Goal: Task Accomplishment & Management: Complete application form

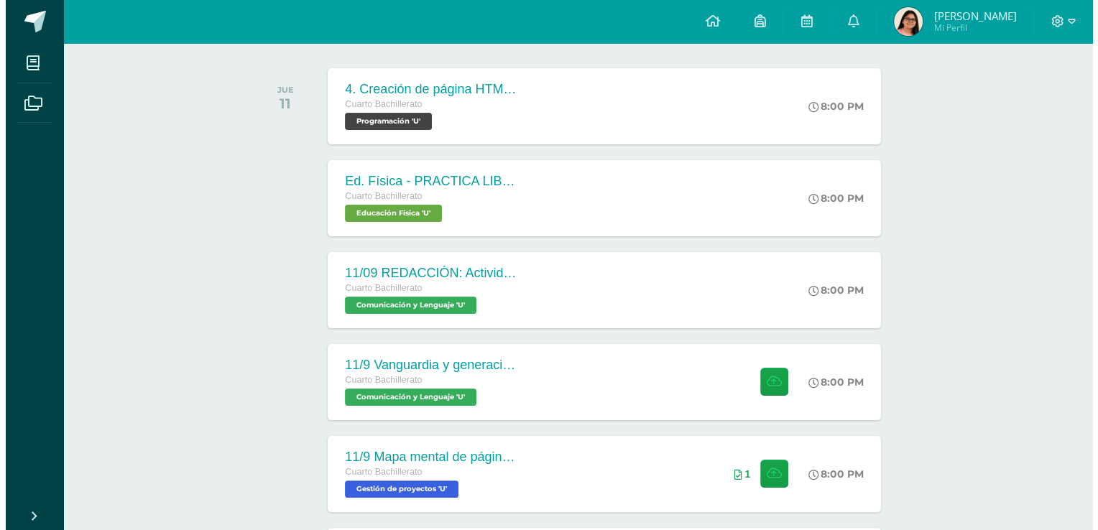
scroll to position [380, 0]
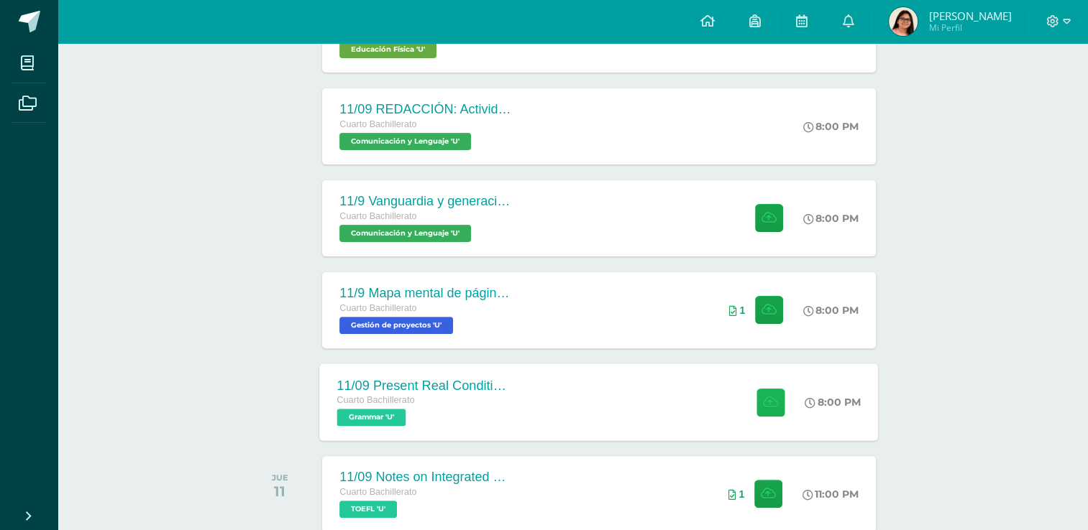
click at [756, 410] on button at bounding box center [770, 402] width 28 height 28
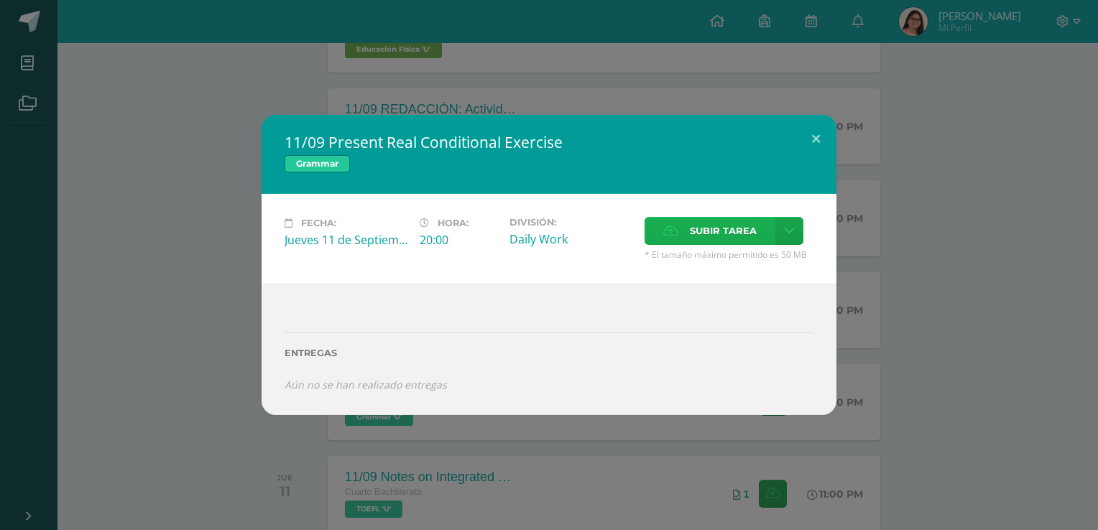
click at [671, 232] on icon at bounding box center [670, 230] width 15 height 9
click at [0, 0] on input "Subir tarea" at bounding box center [0, 0] width 0 height 0
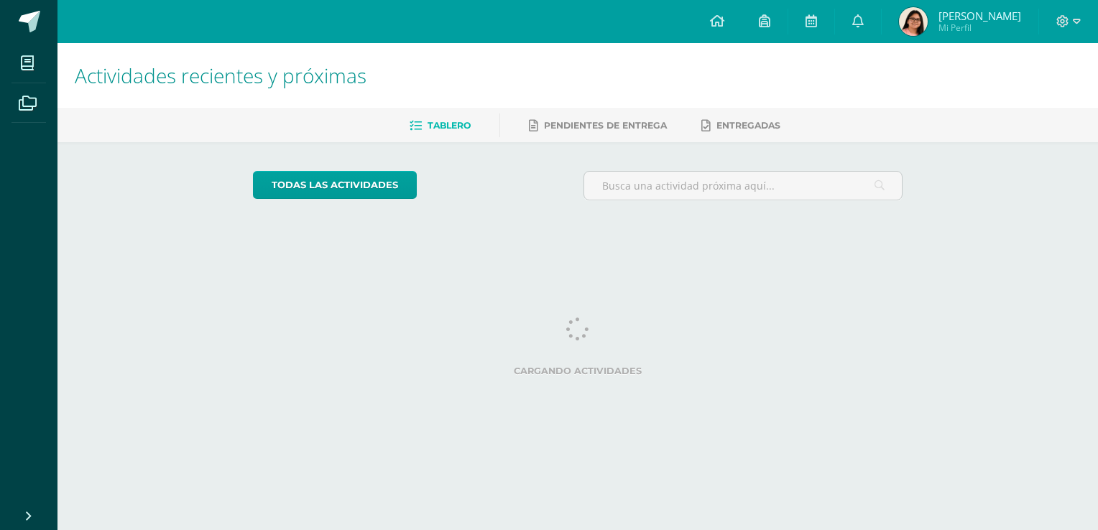
click at [674, 226] on div "todas las Actividades No tienes actividades Échale un vistazo a los demás perío…" at bounding box center [578, 191] width 708 height 98
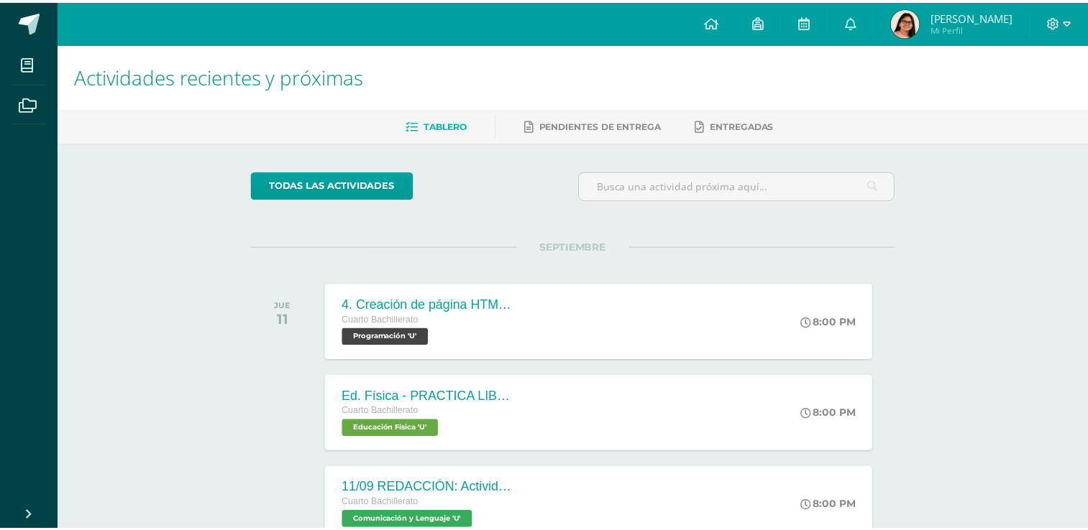
scroll to position [12, 0]
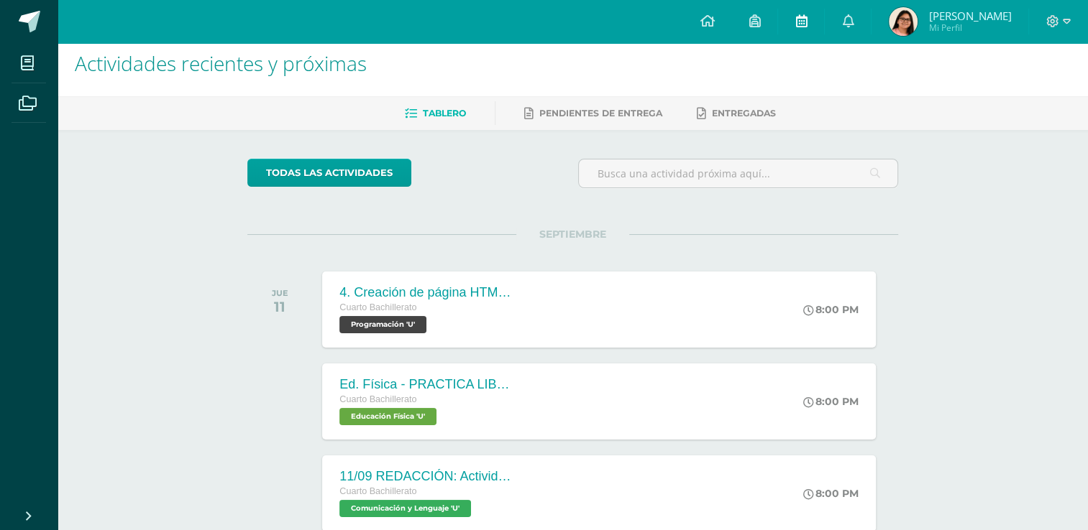
click at [814, 36] on link at bounding box center [801, 21] width 46 height 43
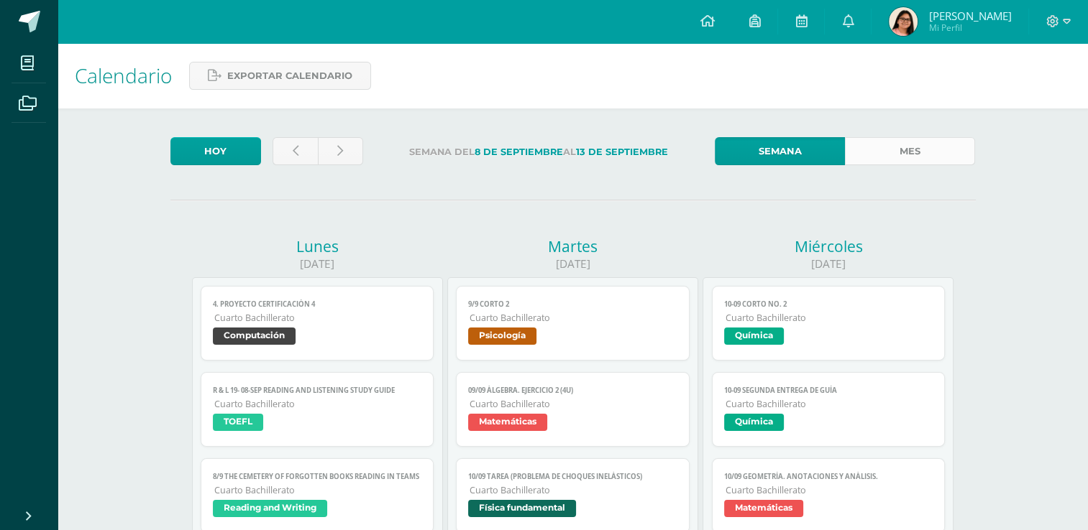
click at [874, 153] on link "Mes" at bounding box center [910, 151] width 130 height 28
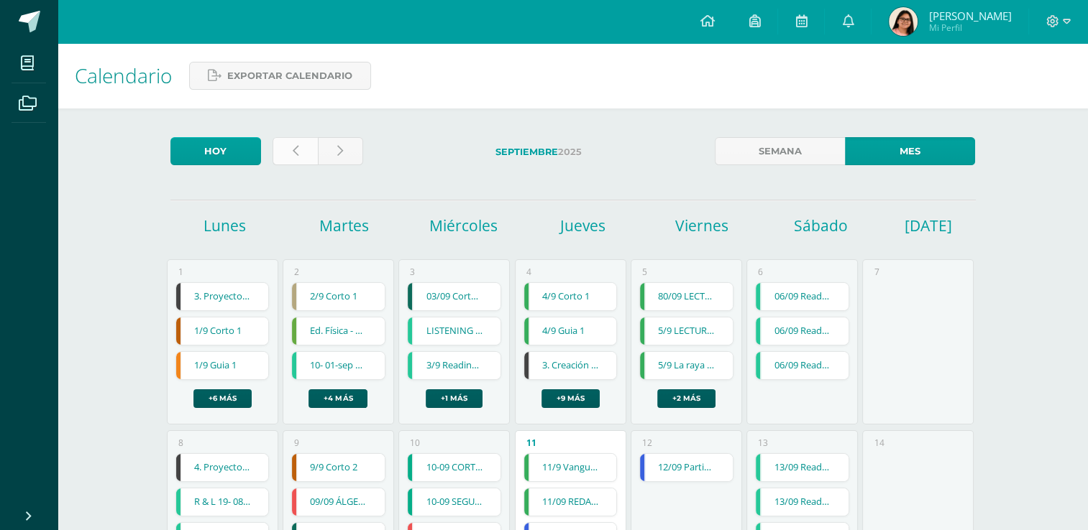
click at [285, 144] on link at bounding box center [294, 151] width 45 height 28
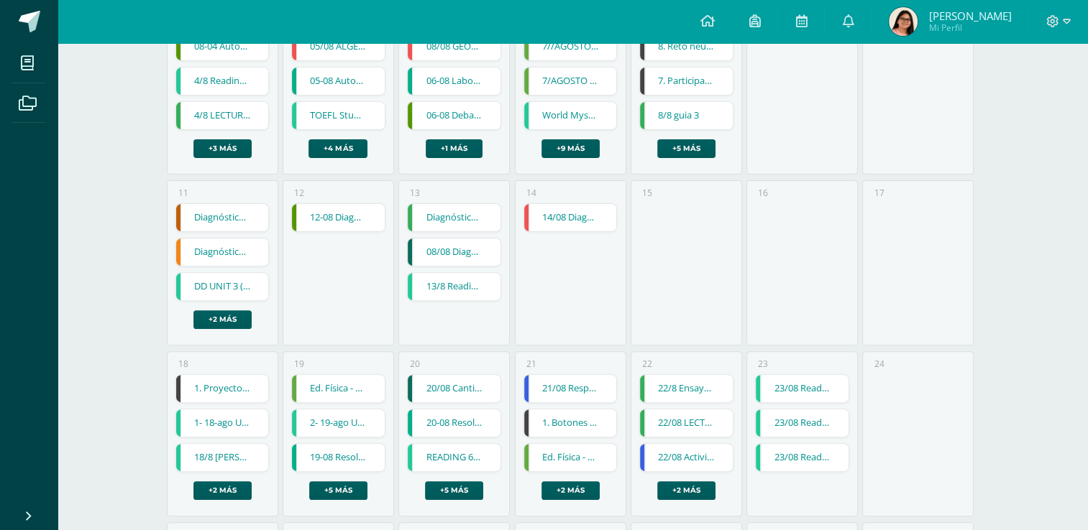
scroll to position [613, 0]
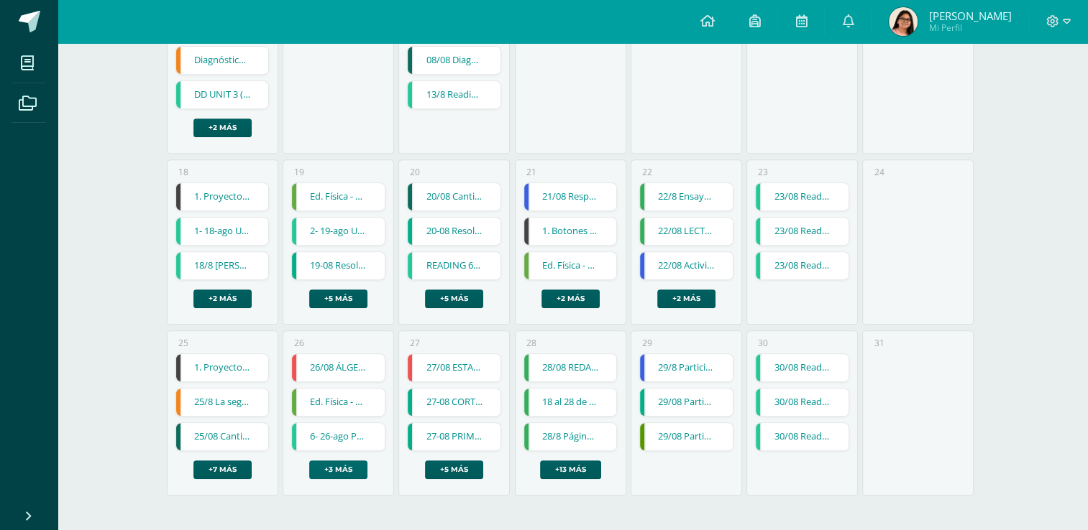
click at [326, 461] on link "+3 más" at bounding box center [338, 470] width 58 height 19
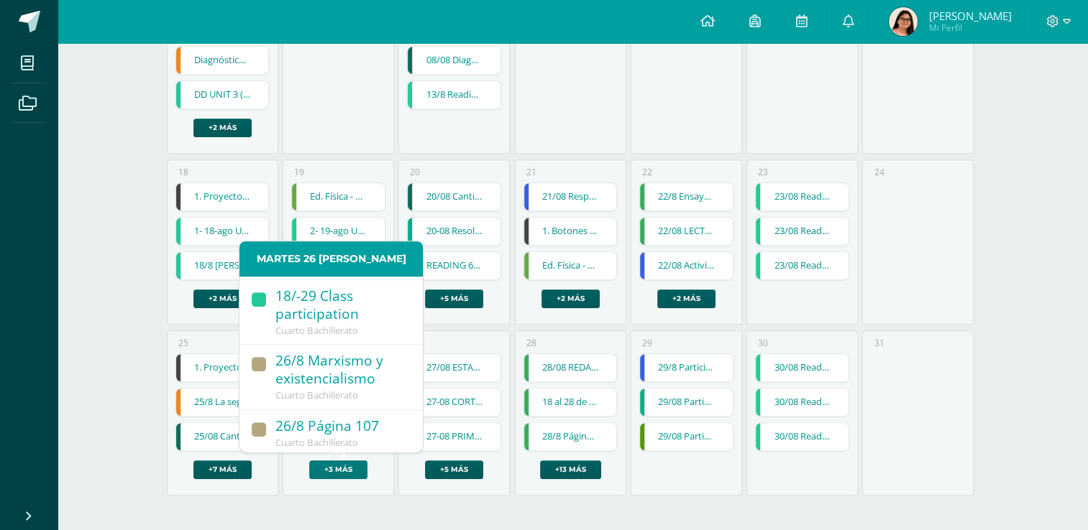
scroll to position [213, 0]
click at [339, 362] on div "26/8 Marxismo y existencialismo" at bounding box center [341, 367] width 133 height 37
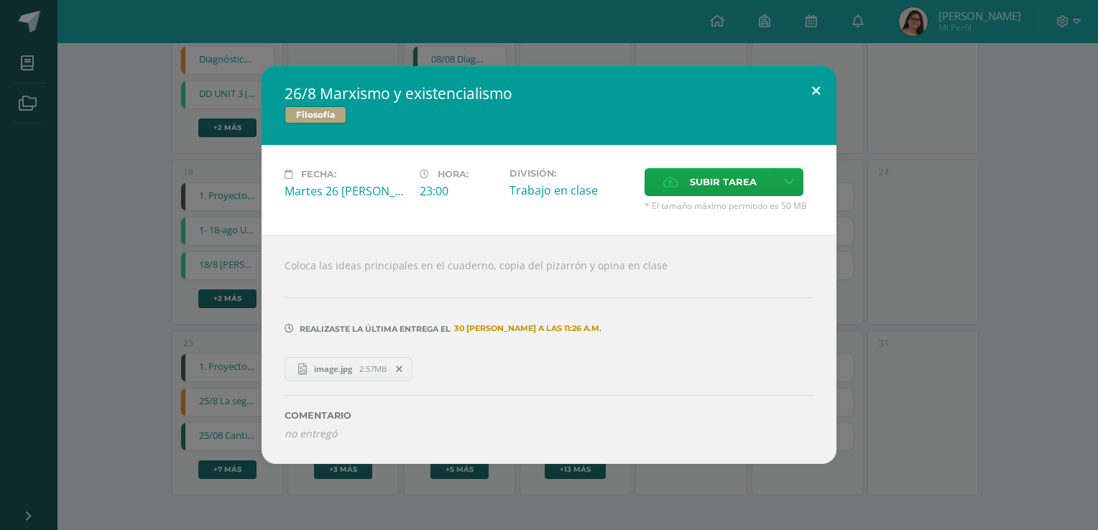
click at [814, 82] on button at bounding box center [816, 90] width 41 height 49
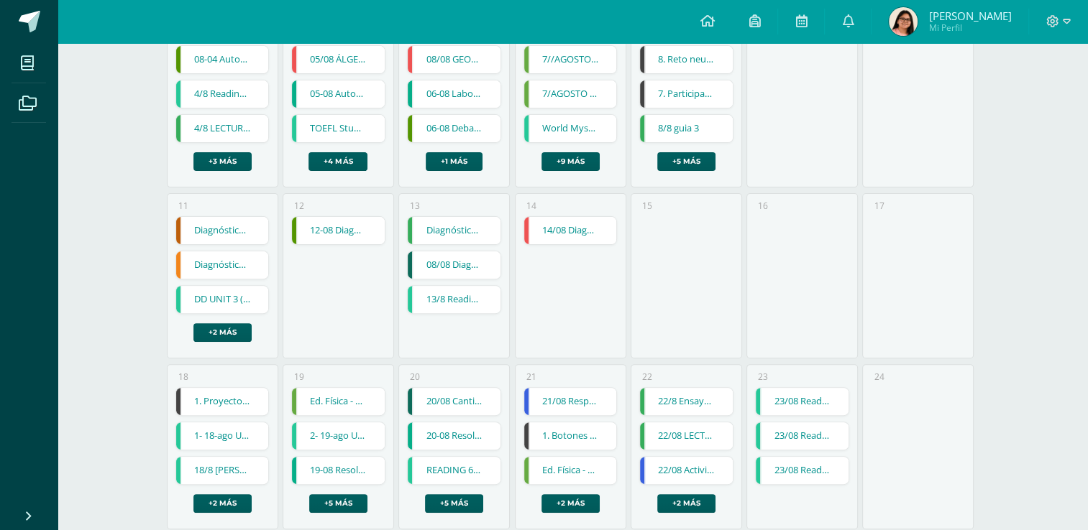
scroll to position [613, 0]
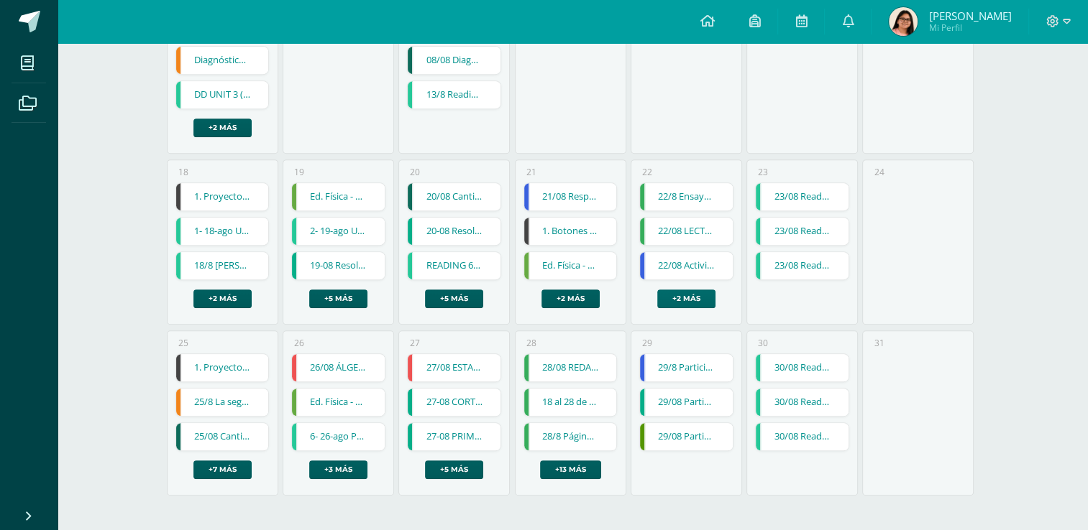
click at [681, 292] on link "+2 más" at bounding box center [686, 299] width 58 height 19
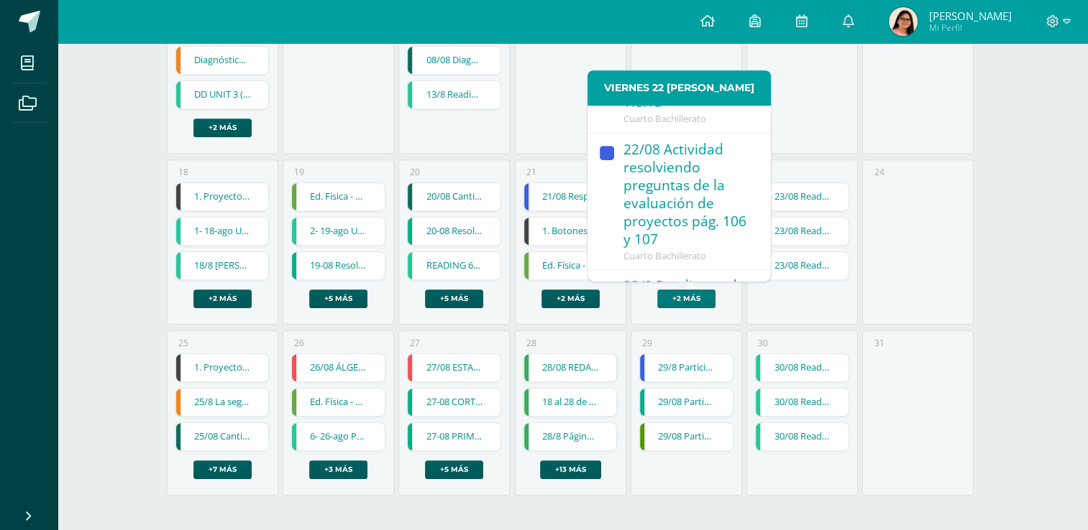
scroll to position [138, 0]
click at [676, 224] on div "22/08 Actividad resolviendo preguntas de la evaluación de proyectos pág. 106 y …" at bounding box center [689, 195] width 133 height 109
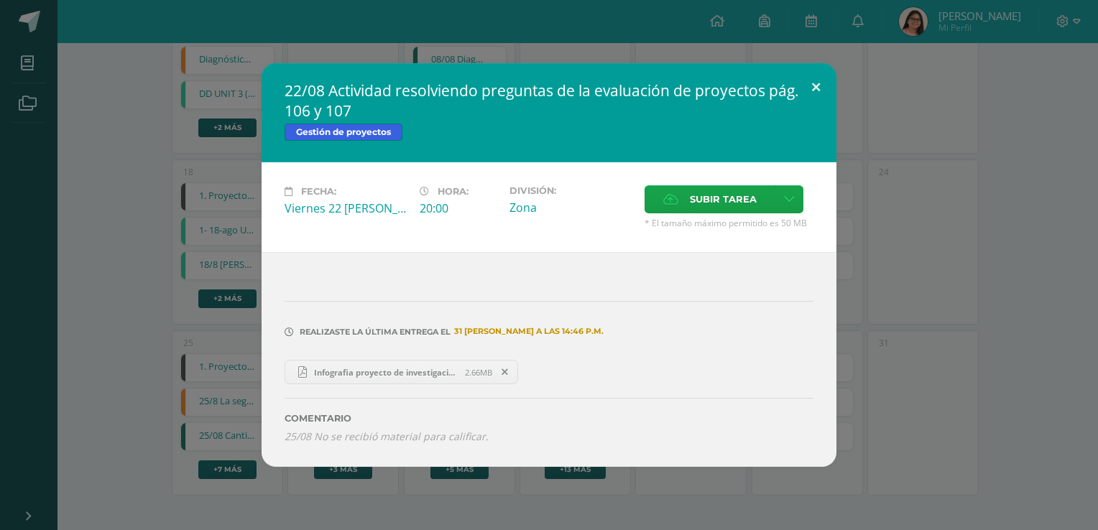
click at [814, 85] on button at bounding box center [816, 87] width 41 height 49
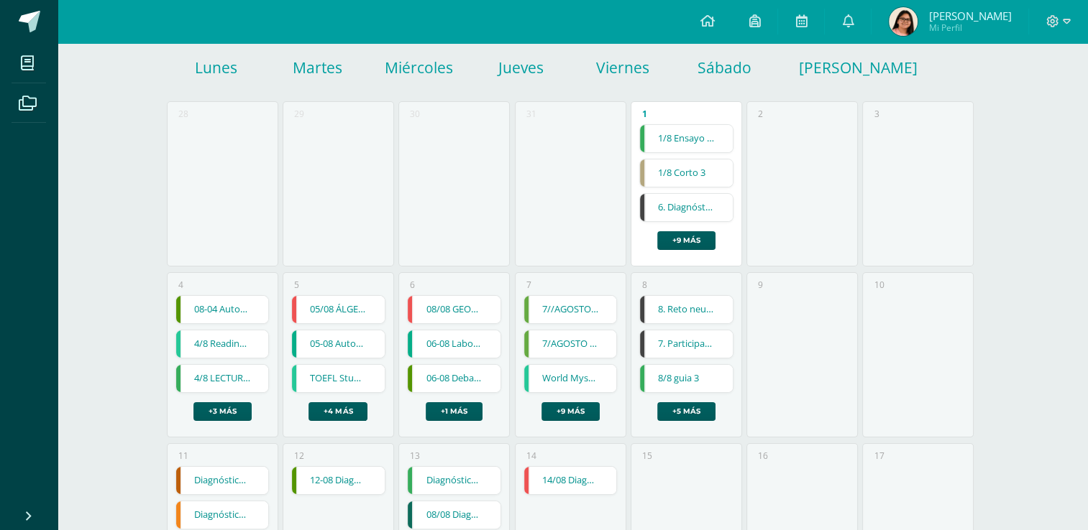
scroll to position [0, 0]
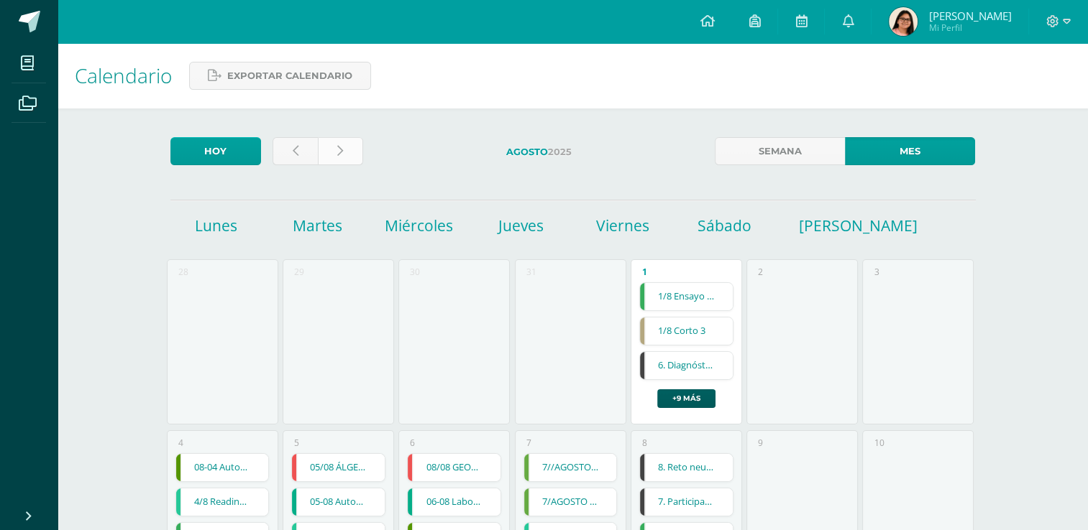
click at [343, 142] on link at bounding box center [340, 151] width 45 height 28
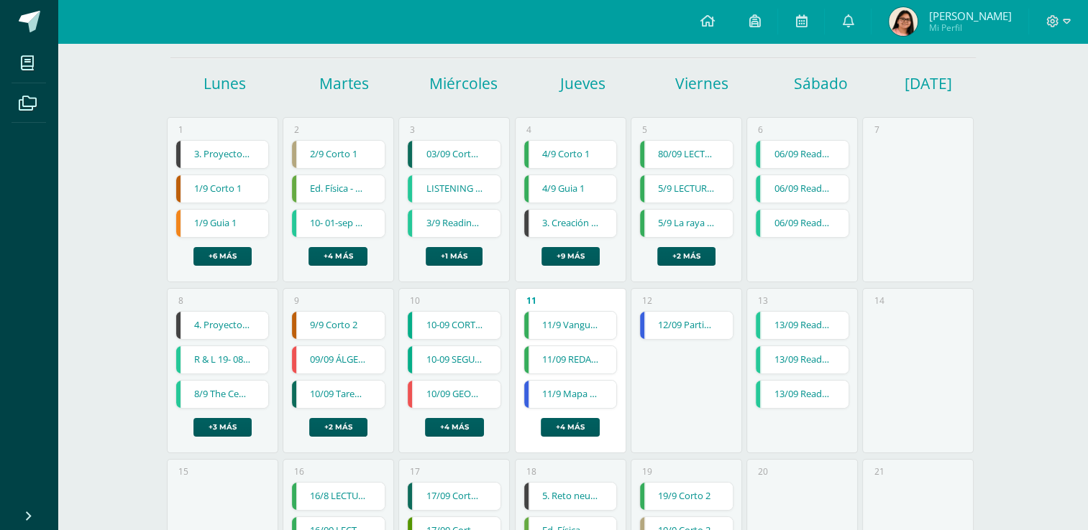
scroll to position [141, 0]
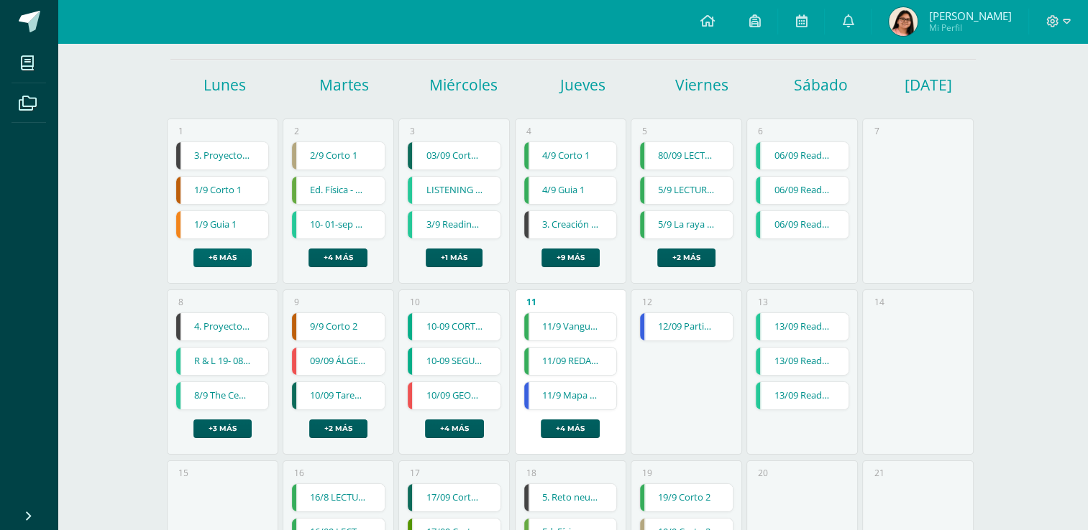
click at [224, 253] on link "+6 más" at bounding box center [222, 258] width 58 height 19
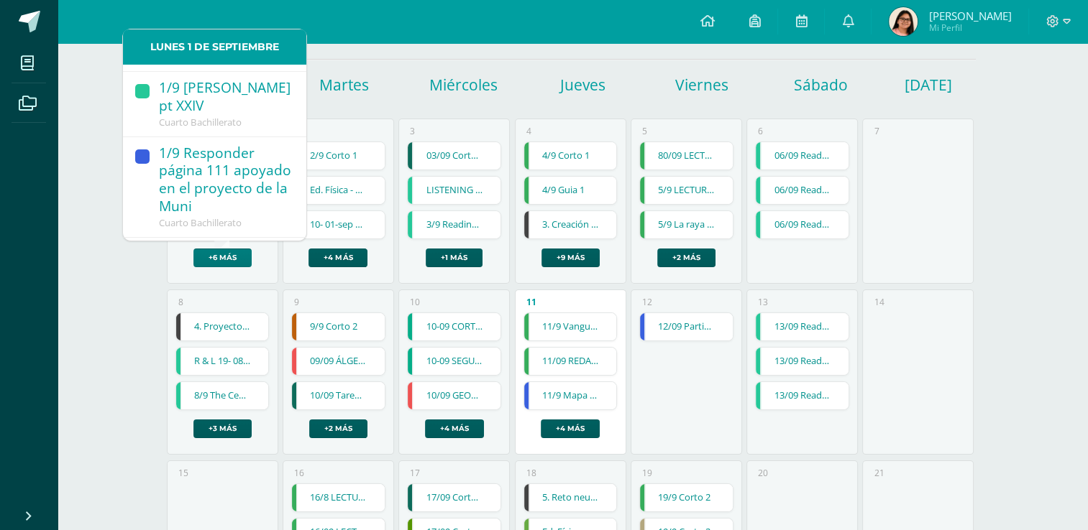
scroll to position [154, 0]
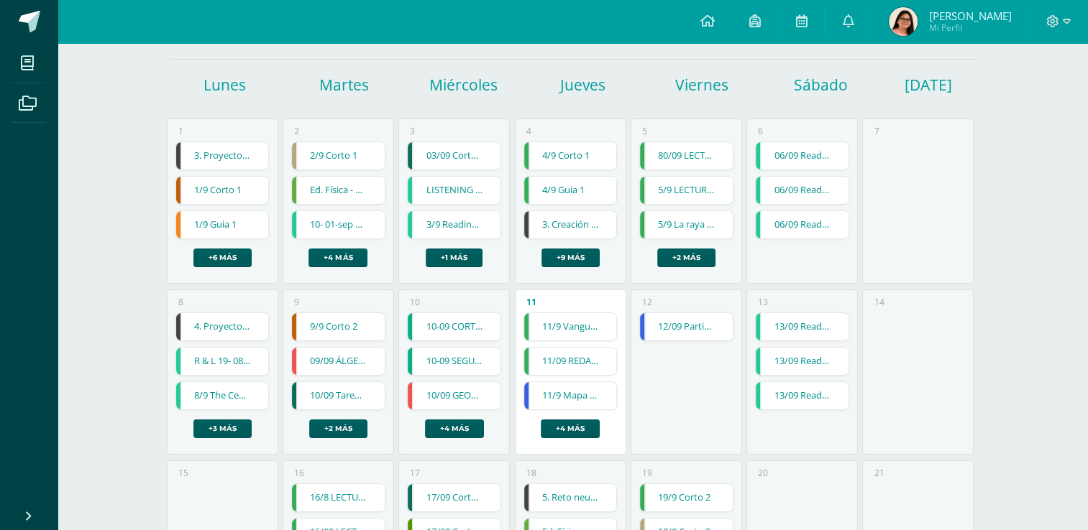
click at [127, 277] on div "Calendario Exportar calendario Hoy Septiembre 2025 Semana Mes Lunes Martes Miér…" at bounding box center [573, 452] width 1030 height 1100
click at [684, 401] on div "12 12/09 Participación en clase 🙋‍♂️🙋‍♀️ 12/09 Participación en clase 🙋‍♂️🙋‍♀️ …" at bounding box center [685, 372] width 111 height 165
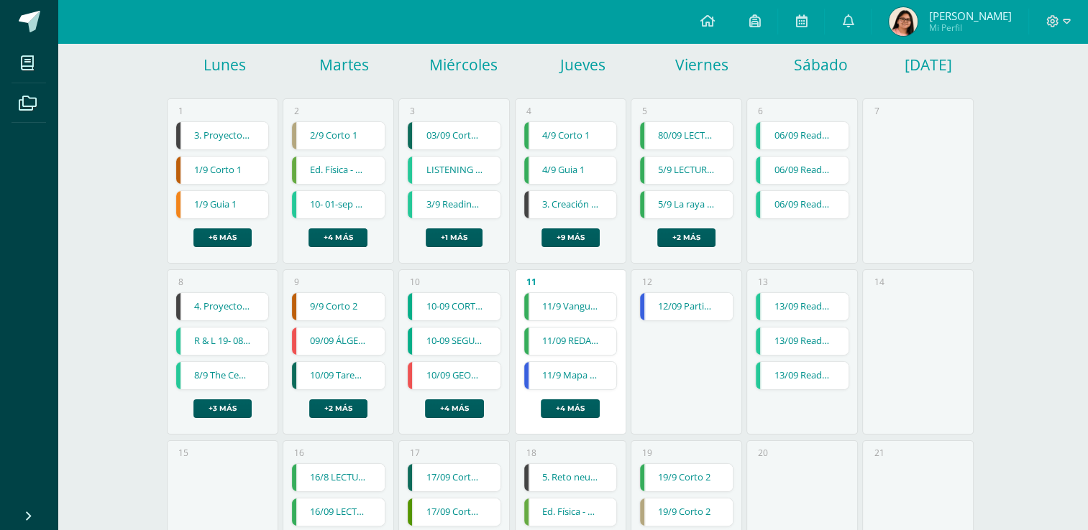
scroll to position [0, 0]
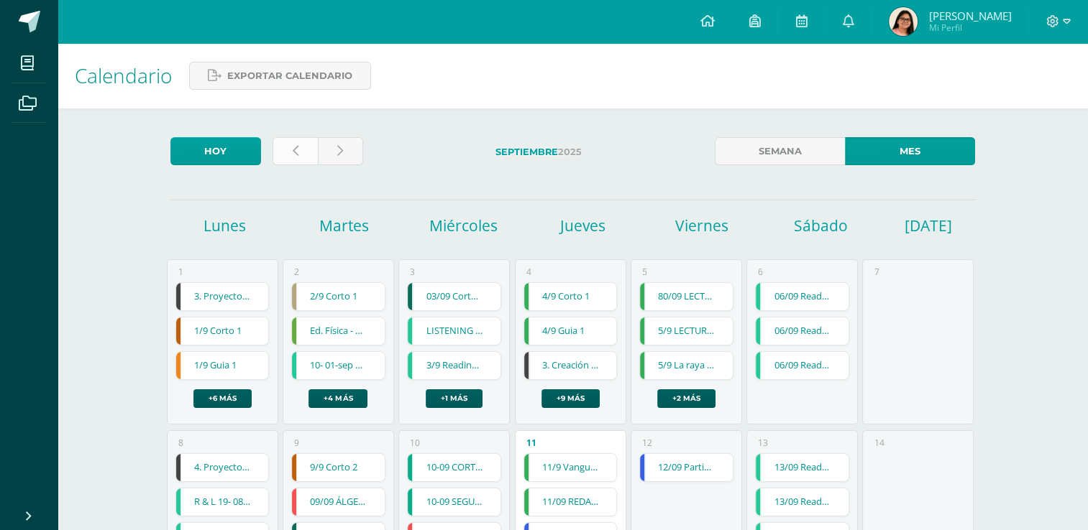
click at [286, 153] on link at bounding box center [294, 151] width 45 height 28
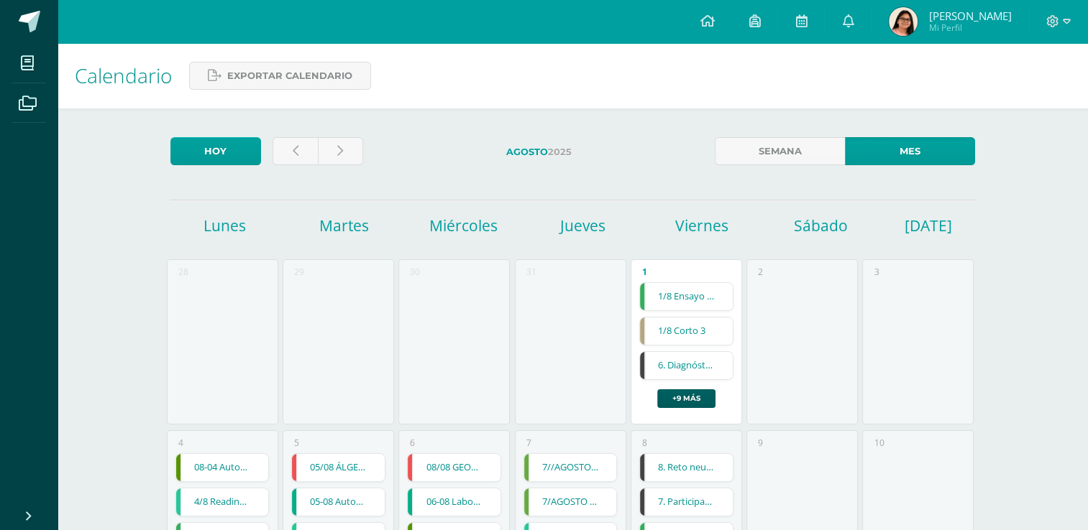
scroll to position [613, 0]
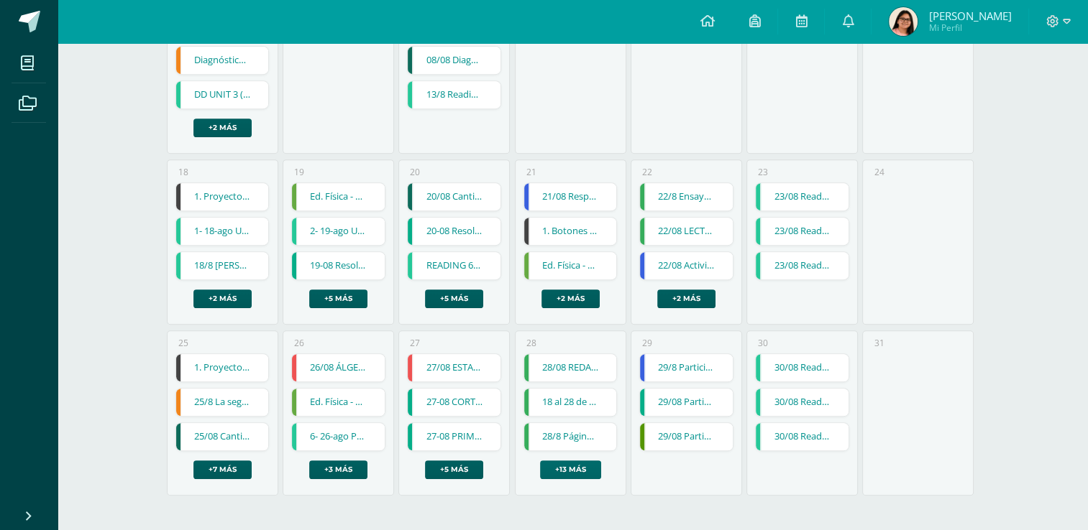
click at [565, 467] on link "+13 más" at bounding box center [570, 470] width 61 height 19
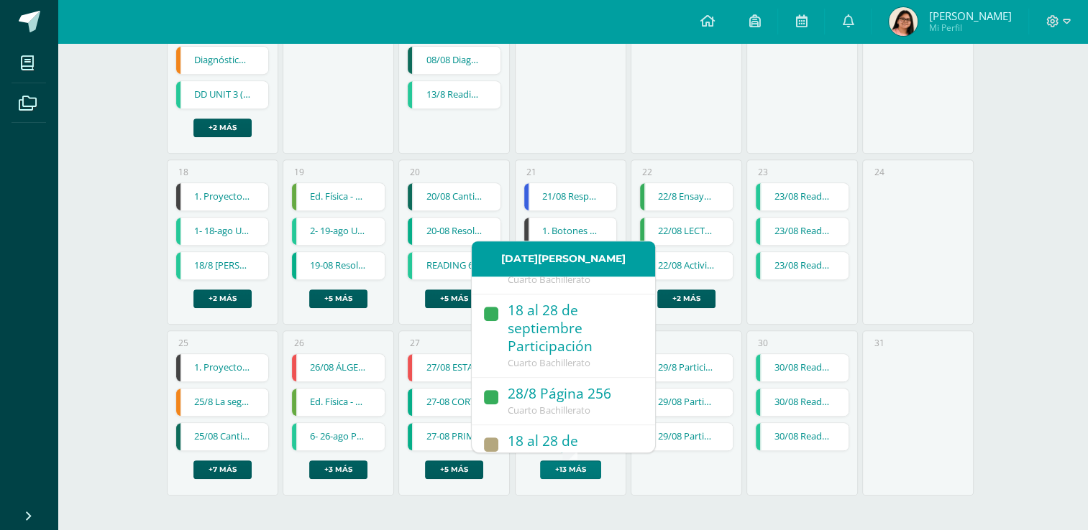
scroll to position [132, 0]
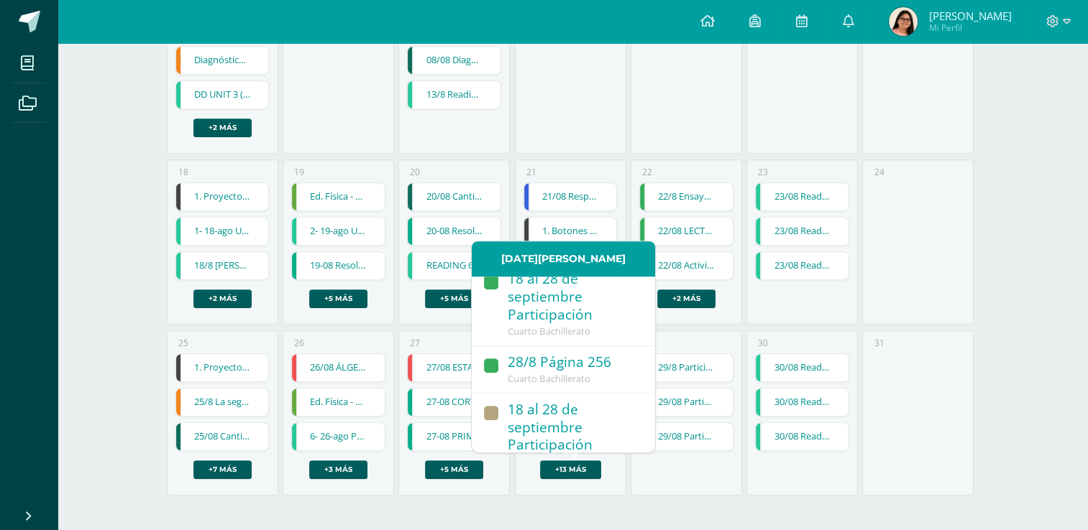
click at [562, 369] on div "28/8 Página 256" at bounding box center [573, 363] width 133 height 19
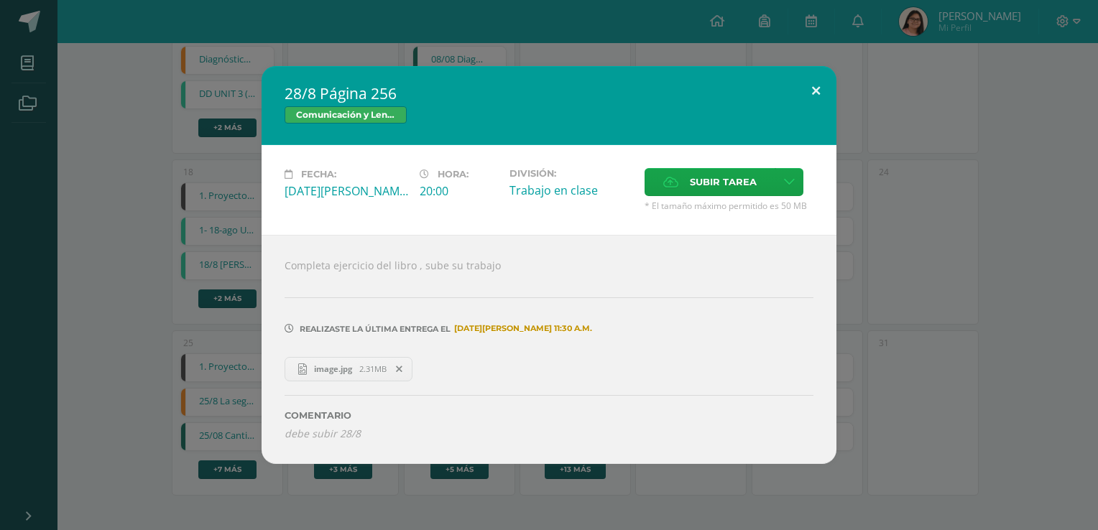
click at [808, 87] on button at bounding box center [816, 90] width 41 height 49
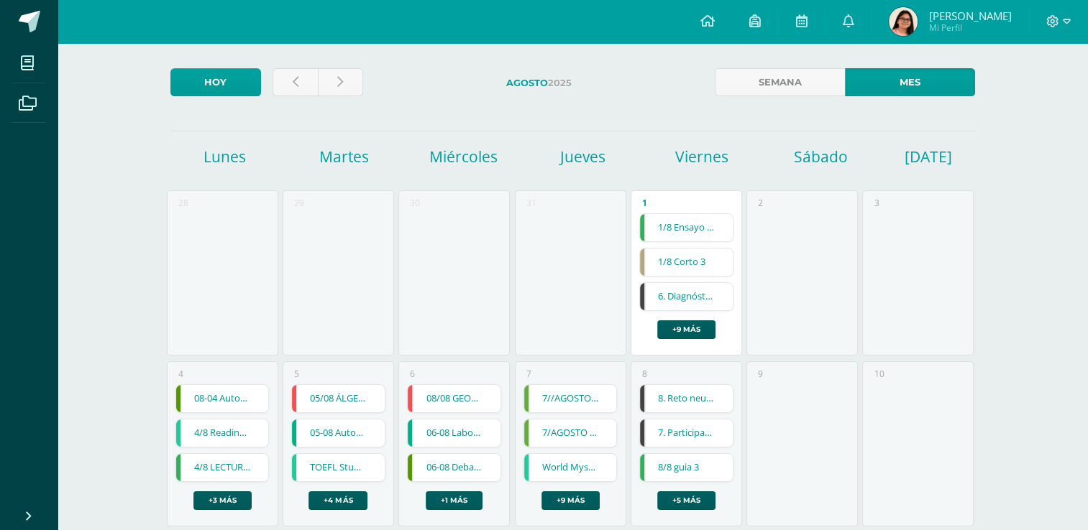
scroll to position [32, 0]
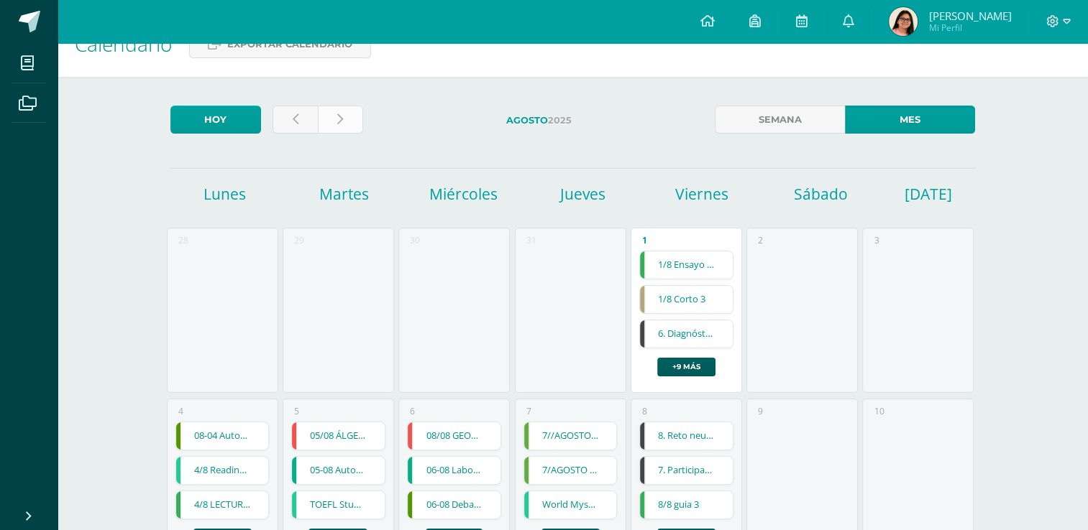
click at [347, 112] on link at bounding box center [340, 120] width 45 height 28
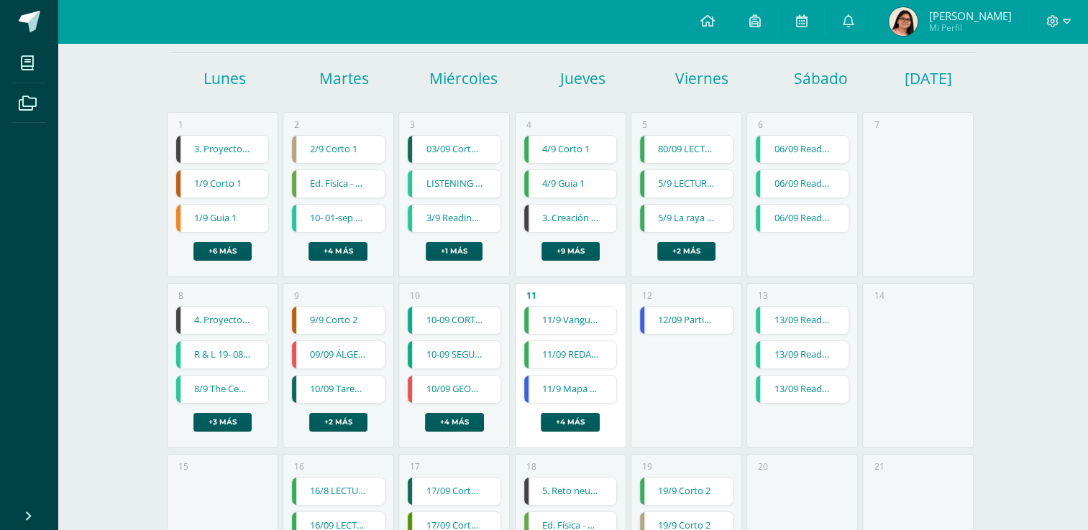
scroll to position [147, 0]
click at [213, 415] on link "+3 más" at bounding box center [222, 423] width 58 height 19
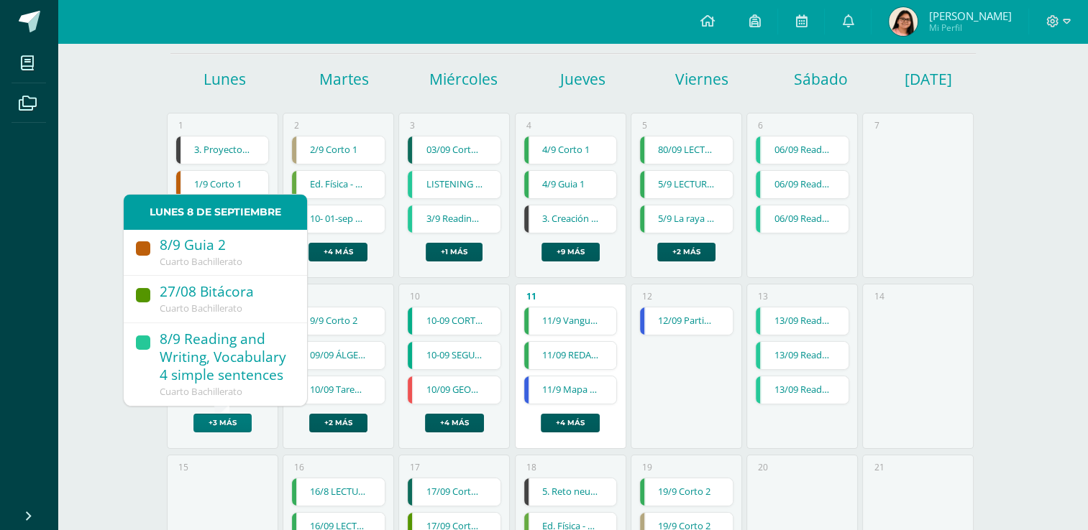
scroll to position [255, 0]
click at [228, 303] on span "Cuarto Bachillerato" at bounding box center [201, 308] width 83 height 13
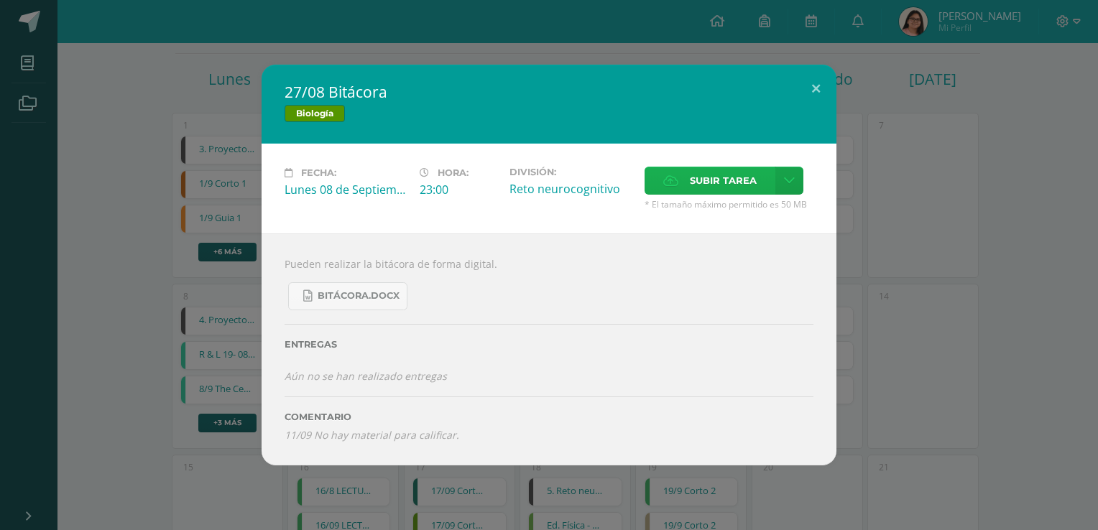
click at [679, 180] on icon at bounding box center [670, 180] width 15 height 9
click at [0, 0] on input "Subir tarea" at bounding box center [0, 0] width 0 height 0
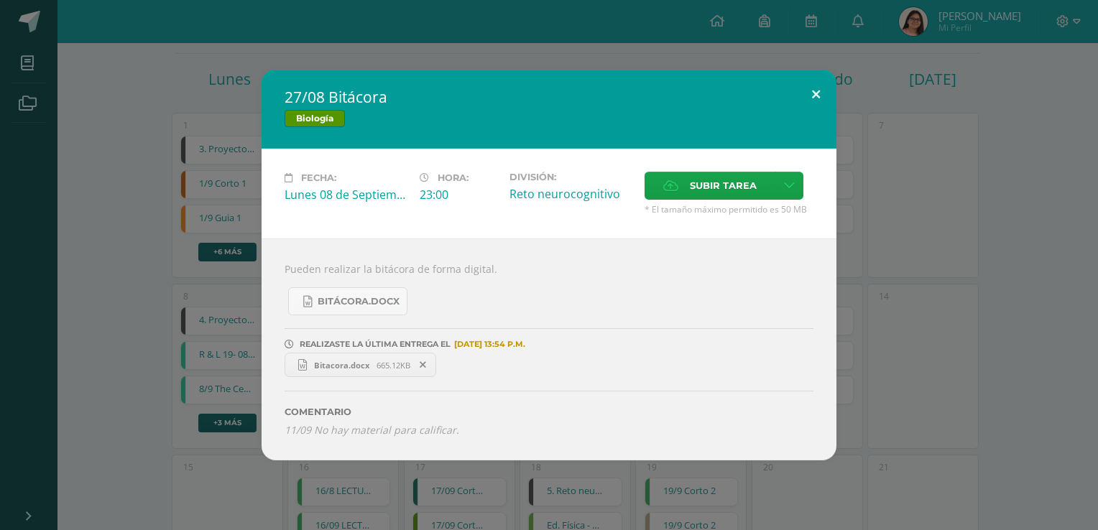
click at [814, 97] on button at bounding box center [816, 94] width 41 height 49
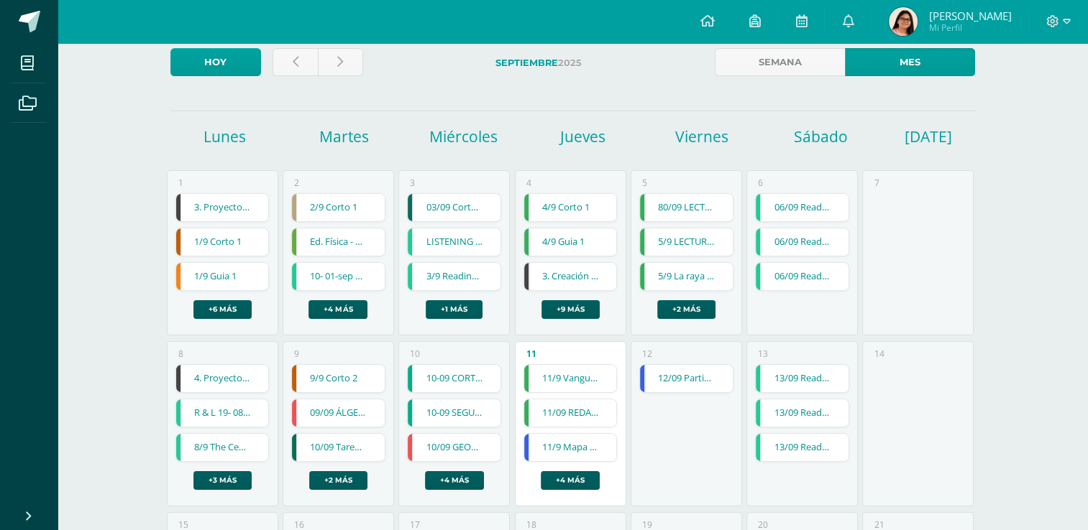
scroll to position [89, 0]
